Goal: Task Accomplishment & Management: Manage account settings

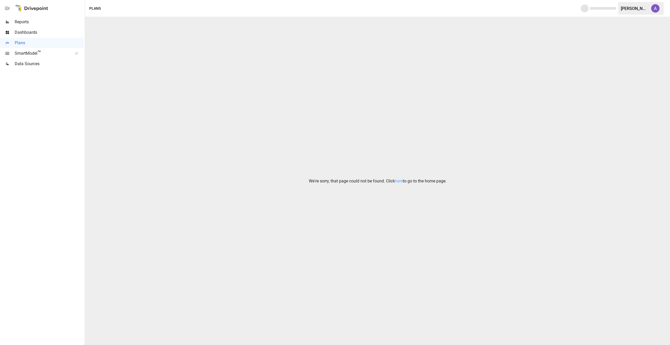
click at [636, 9] on div "[PERSON_NAME]" at bounding box center [634, 8] width 27 height 5
click at [633, 9] on div "[PERSON_NAME]" at bounding box center [634, 8] width 27 height 5
click at [654, 7] on img "Alicia Thrasher" at bounding box center [655, 8] width 8 height 8
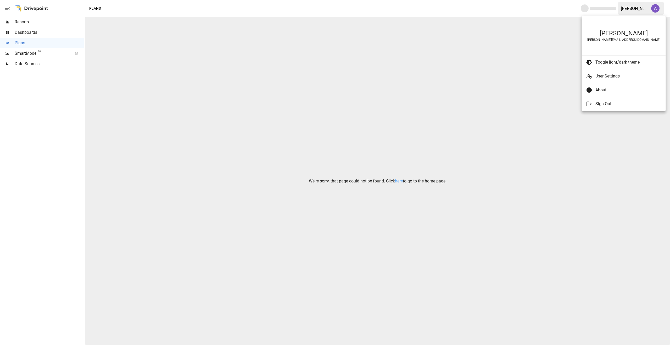
click at [613, 77] on span "User Settings" at bounding box center [628, 76] width 66 height 6
click at [616, 77] on span "User Settings" at bounding box center [628, 76] width 66 height 6
click at [400, 180] on div at bounding box center [335, 172] width 670 height 345
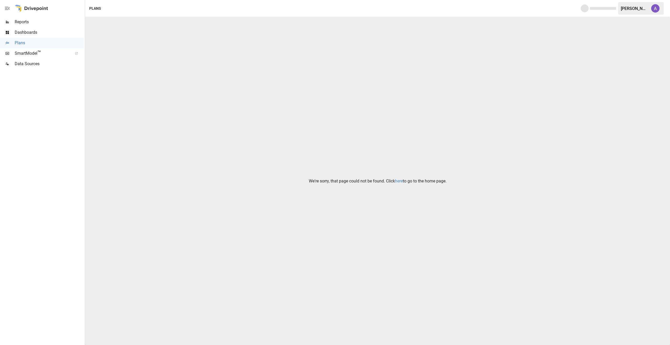
click at [400, 181] on link "here" at bounding box center [399, 180] width 8 height 5
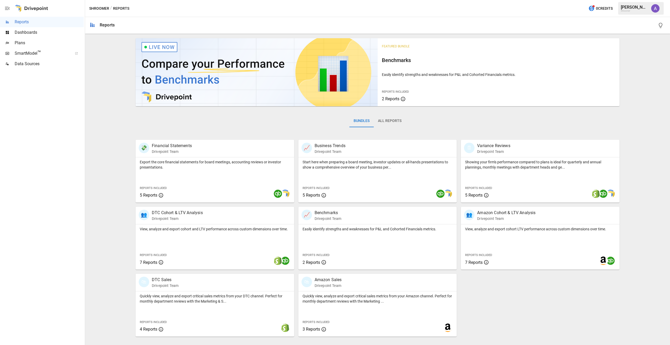
click at [643, 8] on div "[PERSON_NAME]" at bounding box center [634, 7] width 27 height 5
click at [655, 9] on img "Alicia Thrasher" at bounding box center [655, 8] width 8 height 8
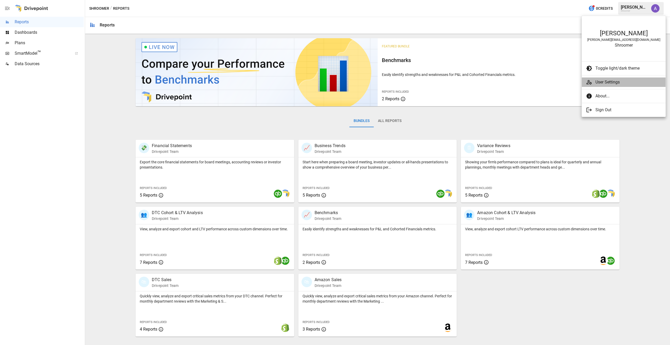
click at [609, 82] on span "User Settings" at bounding box center [628, 82] width 66 height 6
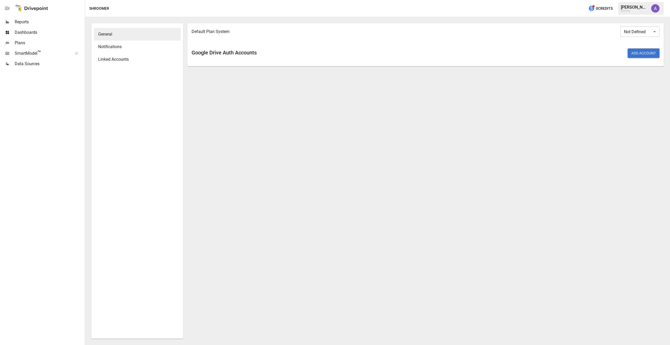
click at [653, 8] on img "Alicia Thrasher" at bounding box center [655, 8] width 8 height 8
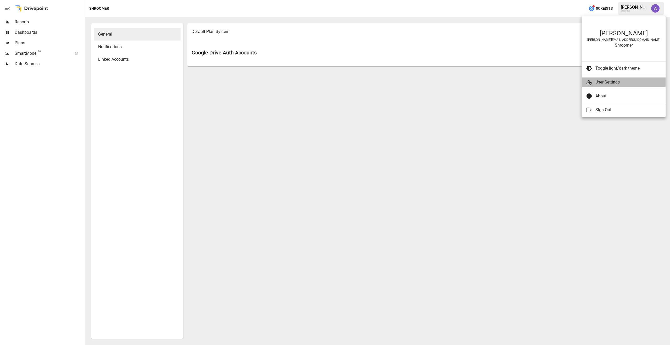
click at [598, 79] on span "User Settings" at bounding box center [628, 82] width 66 height 6
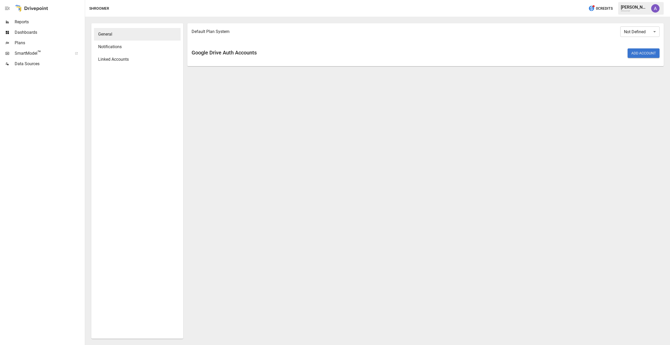
click at [637, 7] on div "[PERSON_NAME]" at bounding box center [634, 7] width 27 height 5
click at [10, 7] on button "button" at bounding box center [7, 8] width 15 height 17
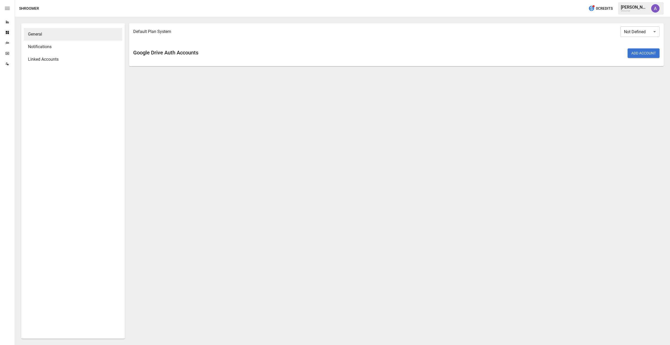
click at [10, 8] on button "button" at bounding box center [7, 8] width 15 height 17
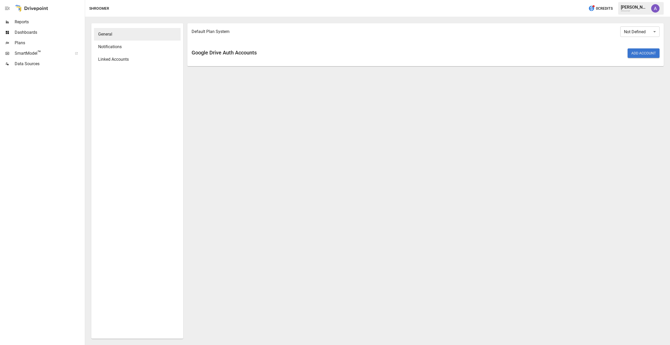
click at [639, 11] on div "Shroomer" at bounding box center [634, 11] width 27 height 2
click at [655, 9] on img "Alicia Thrasher" at bounding box center [655, 8] width 8 height 8
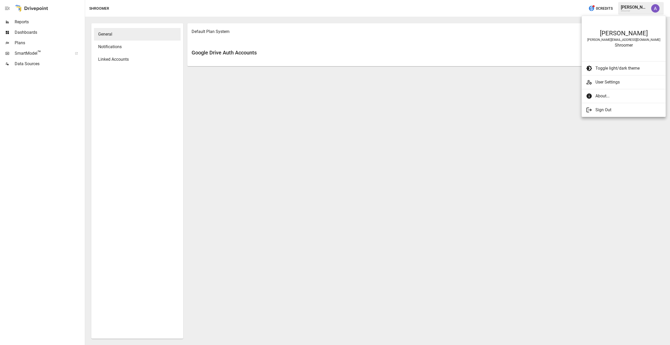
click at [605, 109] on span "Sign Out" at bounding box center [628, 110] width 66 height 6
